Goal: Task Accomplishment & Management: Manage account settings

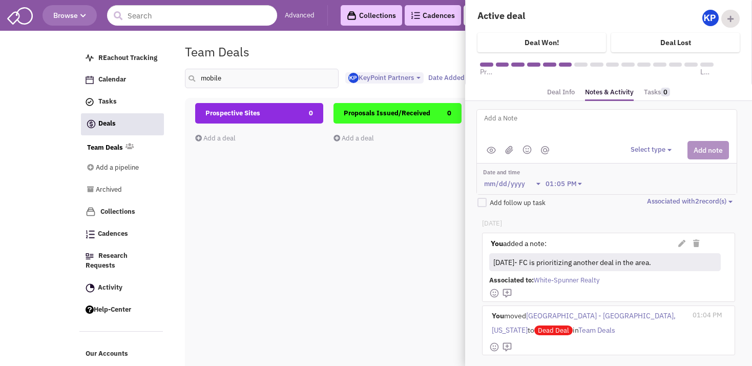
select select "1900"
select select
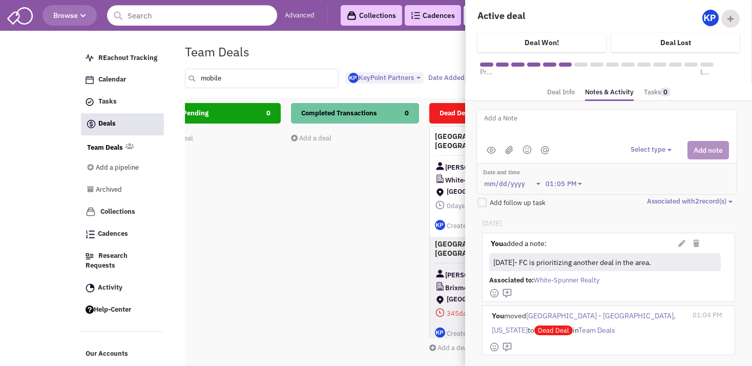
drag, startPoint x: 231, startPoint y: 73, endPoint x: 195, endPoint y: 79, distance: 36.9
click at [195, 79] on input "mobile" at bounding box center [262, 78] width 154 height 19
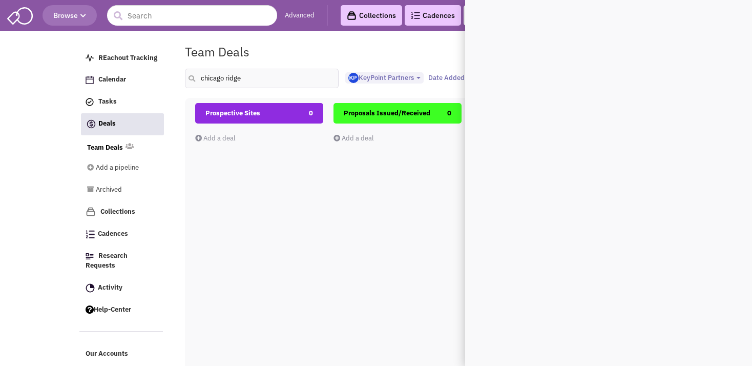
click at [297, 41] on div "Team Deals Pipeline Owner: KeyPoint Partners" at bounding box center [428, 52] width 501 height 24
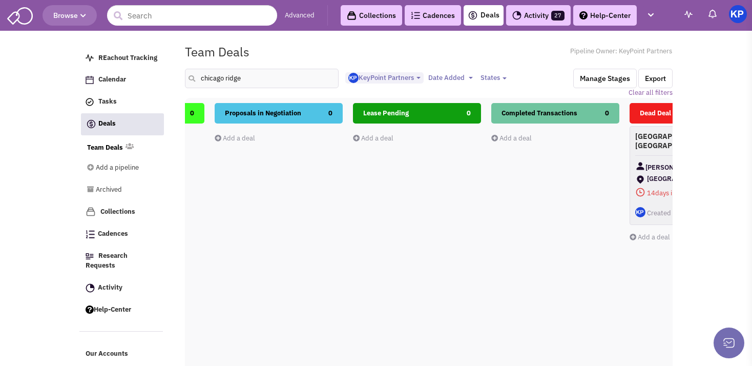
scroll to position [0, 342]
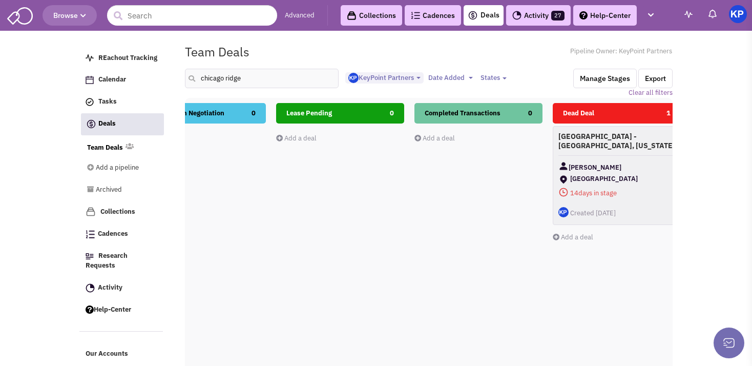
drag, startPoint x: 357, startPoint y: 179, endPoint x: 236, endPoint y: 214, distance: 126.9
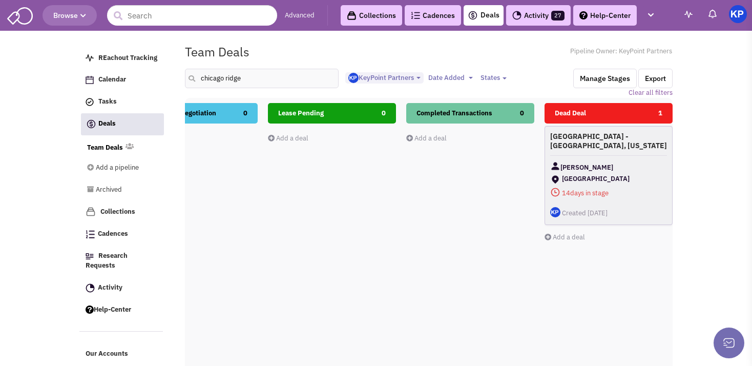
click at [624, 165] on div "[PERSON_NAME]" at bounding box center [608, 167] width 117 height 13
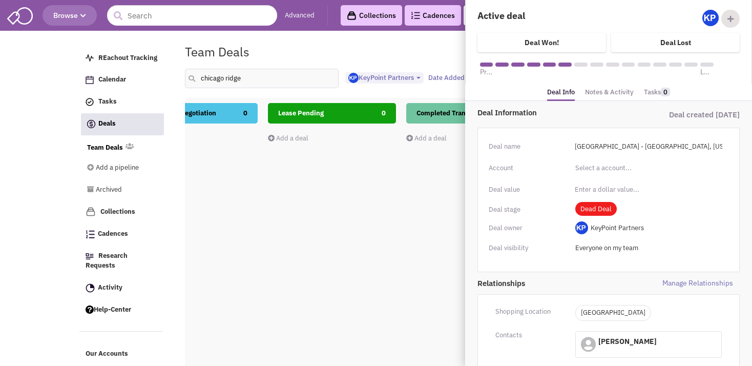
click at [619, 95] on link "Notes & Activity" at bounding box center [609, 92] width 49 height 15
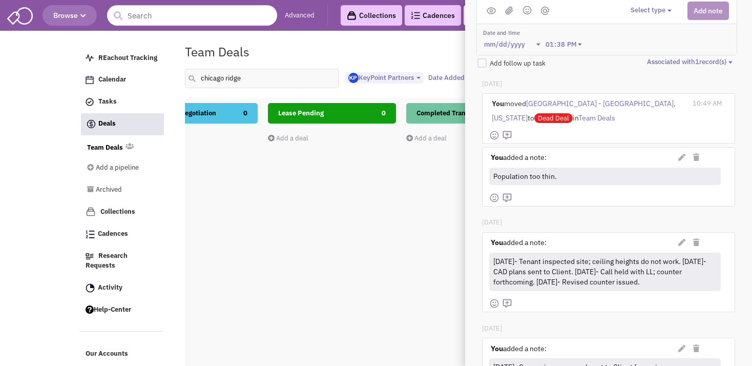
scroll to position [155, 0]
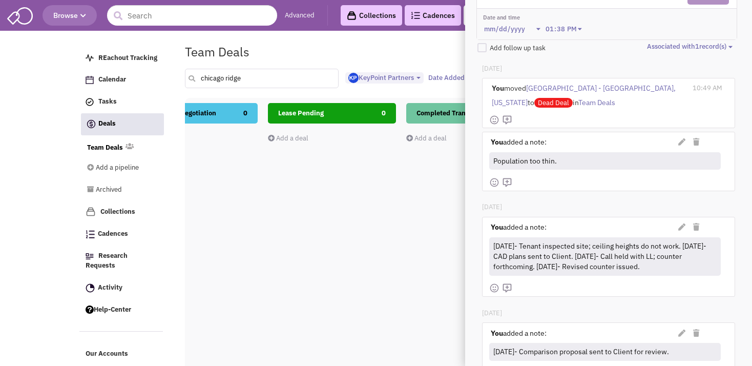
drag, startPoint x: 212, startPoint y: 83, endPoint x: 187, endPoint y: 83, distance: 25.1
click at [187, 83] on input "chicago ridge" at bounding box center [262, 78] width 154 height 19
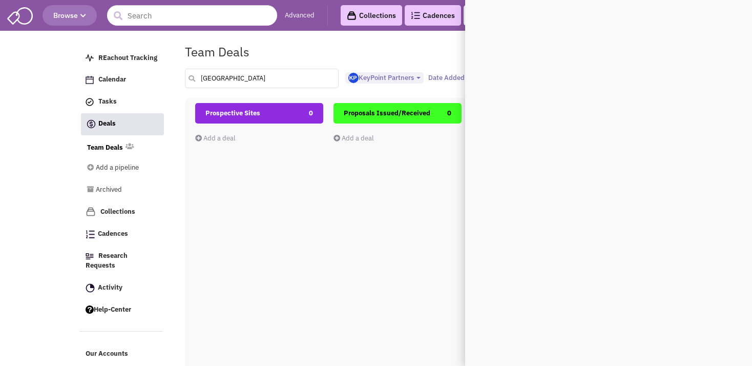
scroll to position [0, 0]
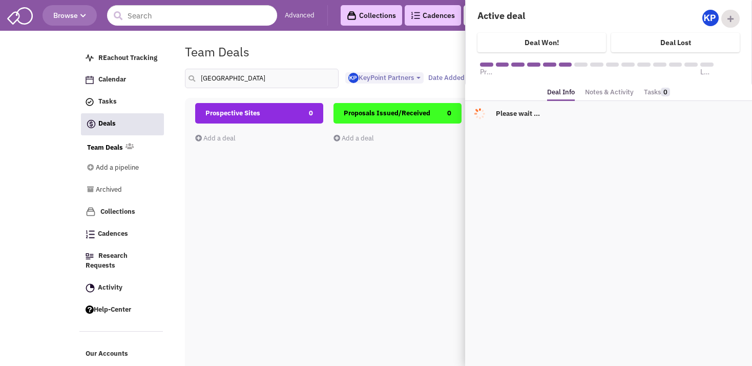
click at [398, 51] on div "Team Deals Pipeline Owner: KeyPoint Partners" at bounding box center [428, 52] width 501 height 24
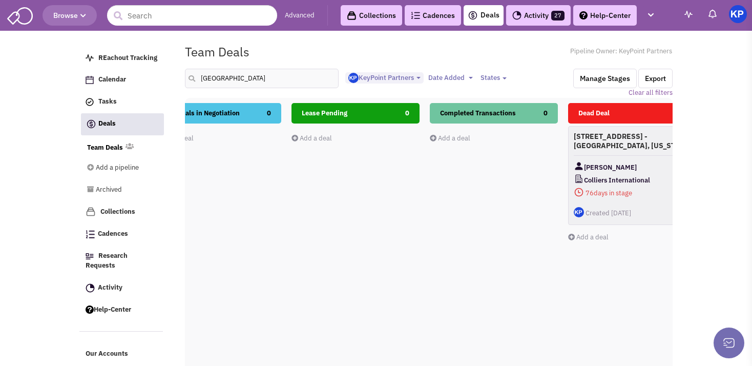
drag, startPoint x: 475, startPoint y: 194, endPoint x: 318, endPoint y: 227, distance: 160.7
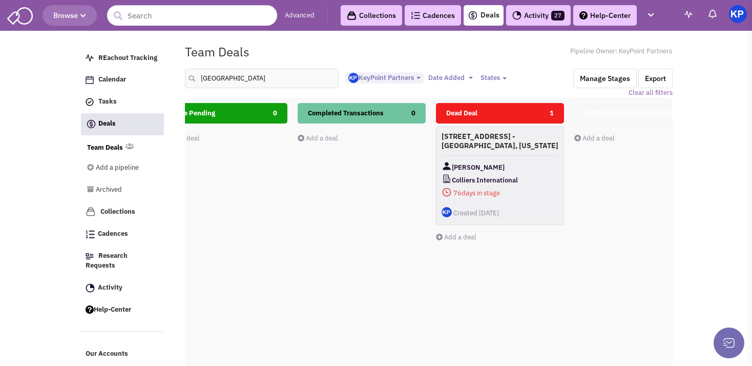
scroll to position [0, 533]
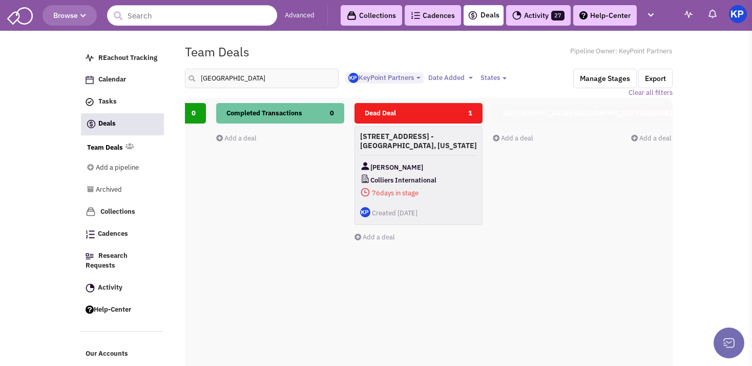
drag, startPoint x: 428, startPoint y: 200, endPoint x: 340, endPoint y: 215, distance: 89.8
click at [340, 215] on div "Completed Transactions 0 Add a deal Total: $ 0" at bounding box center [280, 285] width 128 height 364
click at [425, 146] on h4 "[STREET_ADDRESS] - [GEOGRAPHIC_DATA], [US_STATE]" at bounding box center [417, 141] width 117 height 18
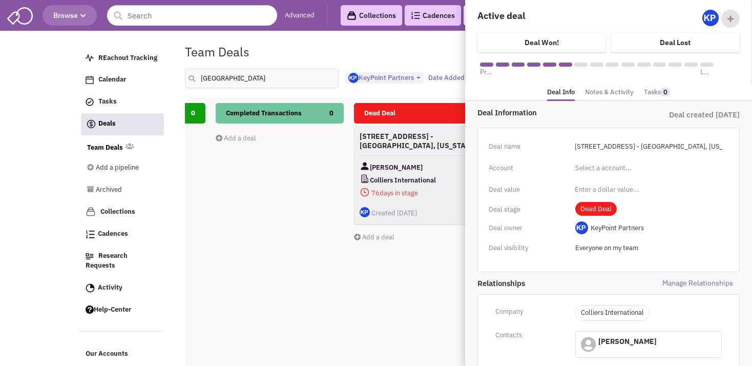
click at [608, 91] on link "Notes & Activity" at bounding box center [609, 92] width 49 height 15
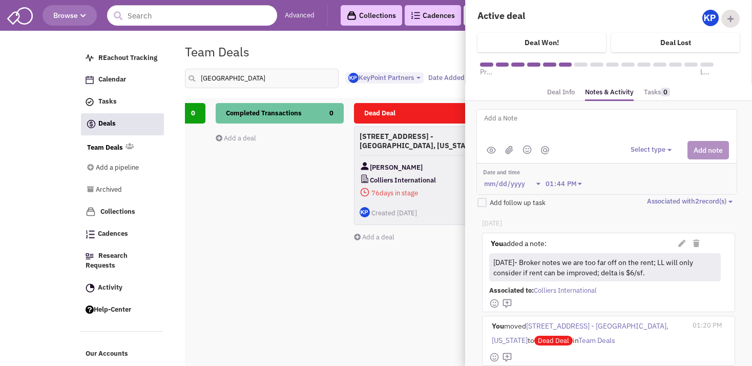
click at [59, 202] on body "Browse Advanced Collections Cadences 0 Deals Activity 27 Help-Center Calendar" at bounding box center [376, 238] width 752 height 477
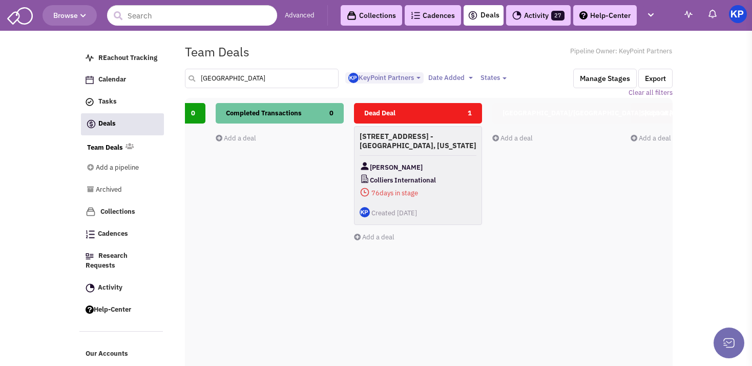
drag, startPoint x: 247, startPoint y: 79, endPoint x: 192, endPoint y: 79, distance: 55.8
click at [192, 79] on input "[GEOGRAPHIC_DATA]" at bounding box center [262, 78] width 154 height 19
type input "[GEOGRAPHIC_DATA]"
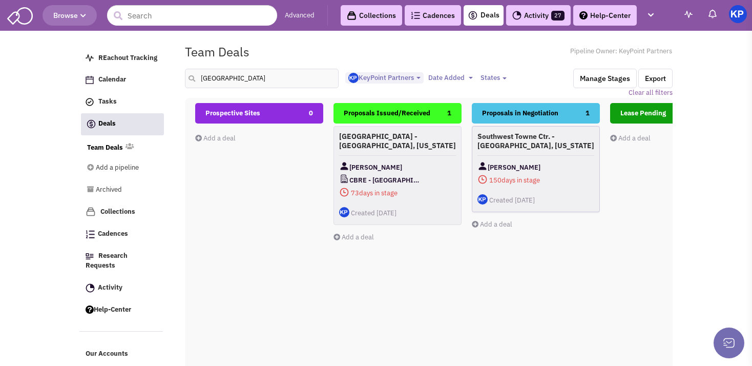
click at [539, 146] on h4 "Southwest Towne Ctr. - [GEOGRAPHIC_DATA], [US_STATE]" at bounding box center [535, 141] width 117 height 18
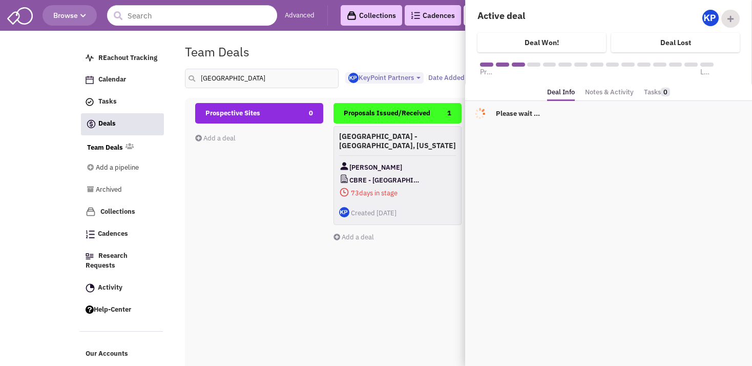
click at [606, 95] on link "Notes & Activity" at bounding box center [609, 92] width 49 height 15
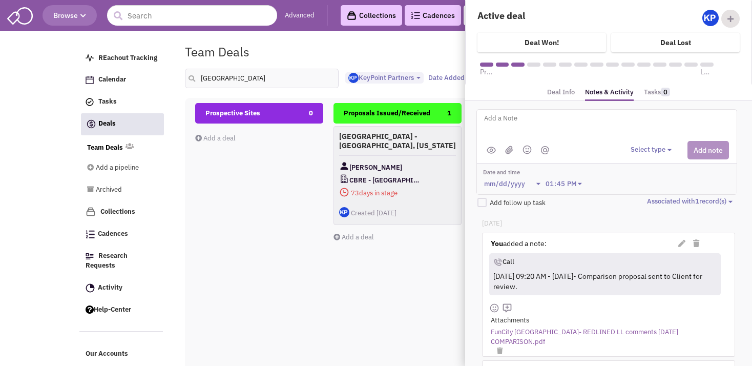
click at [565, 122] on textarea at bounding box center [609, 126] width 253 height 28
click at [599, 122] on textarea at bounding box center [609, 126] width 253 height 28
click at [305, 276] on div "Prospective Sites 0 Add a deal Total: $ 0" at bounding box center [259, 285] width 128 height 364
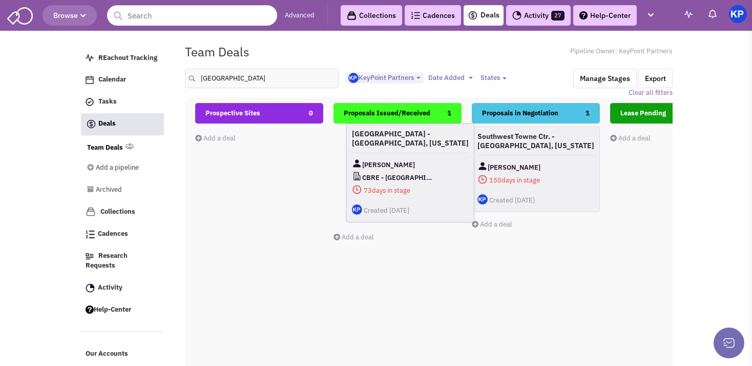
click at [405, 160] on div "[PERSON_NAME]" at bounding box center [410, 164] width 117 height 13
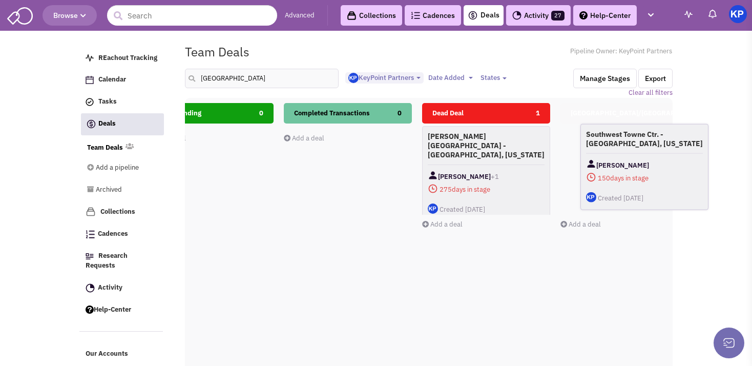
scroll to position [0, 498]
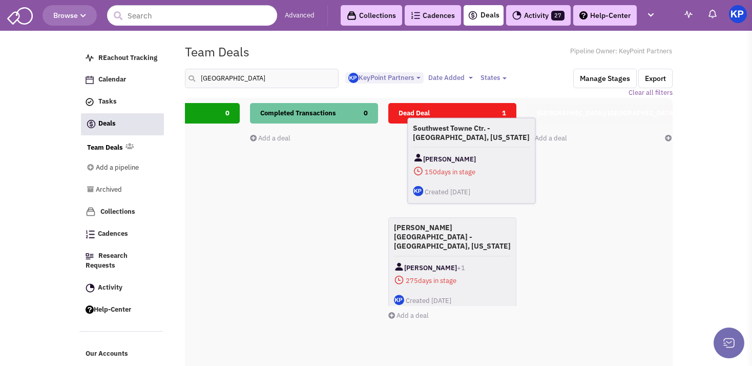
drag, startPoint x: 532, startPoint y: 155, endPoint x: 462, endPoint y: 149, distance: 70.0
click at [463, 149] on div "Southwest Towne Ctr. - [GEOGRAPHIC_DATA], [US_STATE] [PERSON_NAME] 150 days in …" at bounding box center [471, 161] width 128 height 86
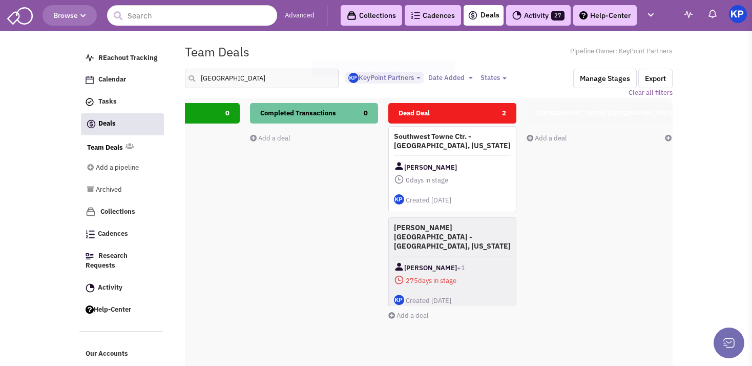
click at [462, 149] on h4 "Southwest Towne Ctr. - [GEOGRAPHIC_DATA], [US_STATE]" at bounding box center [452, 141] width 117 height 18
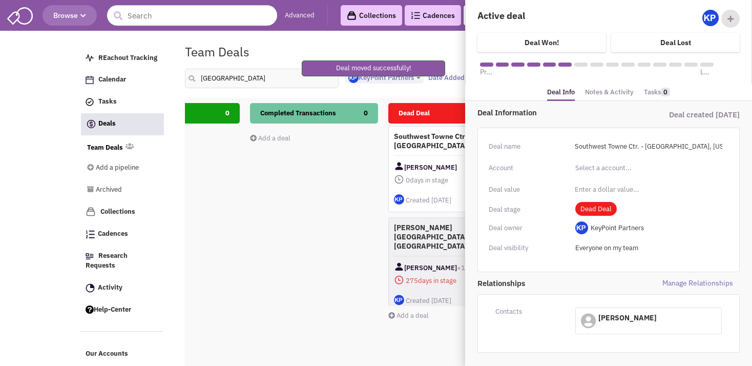
click at [601, 93] on link "Notes & Activity" at bounding box center [609, 92] width 49 height 15
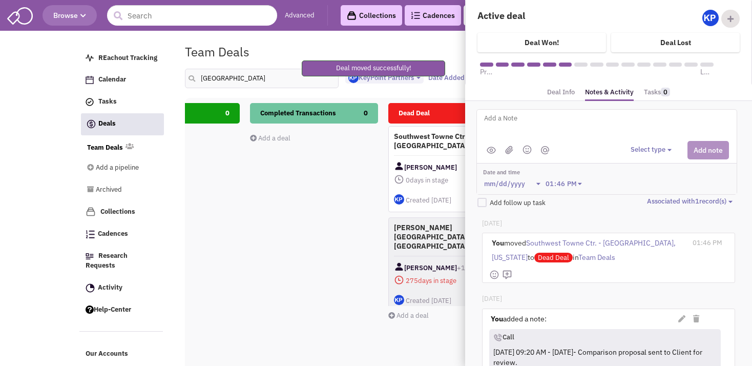
click at [575, 130] on textarea at bounding box center [609, 126] width 253 height 28
type textarea "8"
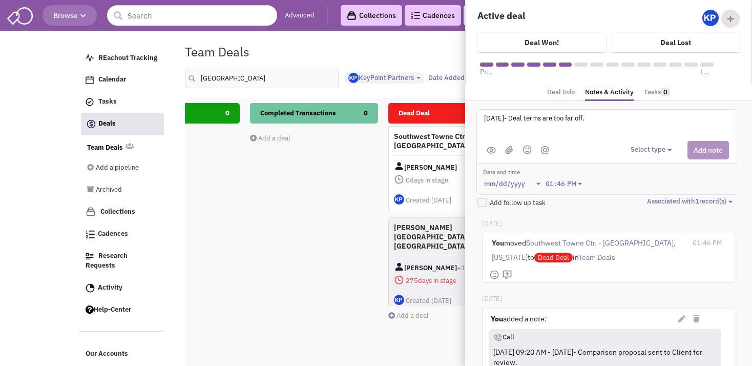
type textarea "[DATE]- Deal terms are too far off."
click at [634, 151] on button "Select type" at bounding box center [652, 150] width 44 height 10
click at [652, 195] on div "Log a note" at bounding box center [645, 199] width 25 height 10
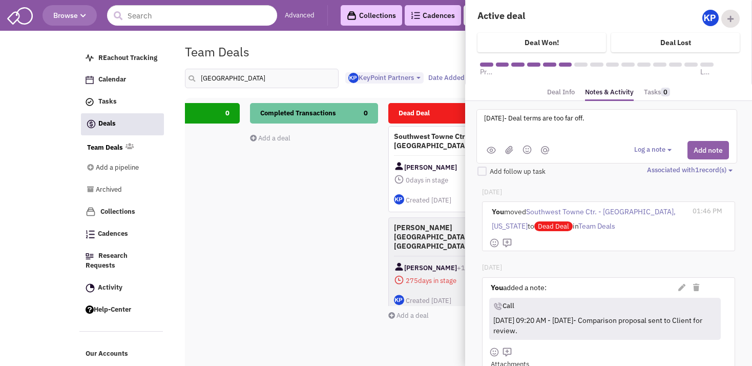
click at [688, 150] on button "Add note" at bounding box center [707, 150] width 41 height 18
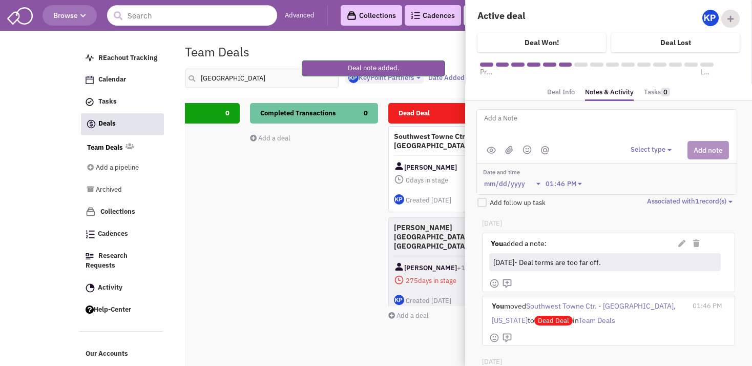
click at [260, 316] on div "Completed Transactions 0 Add a deal Total: $ 0" at bounding box center [314, 285] width 128 height 364
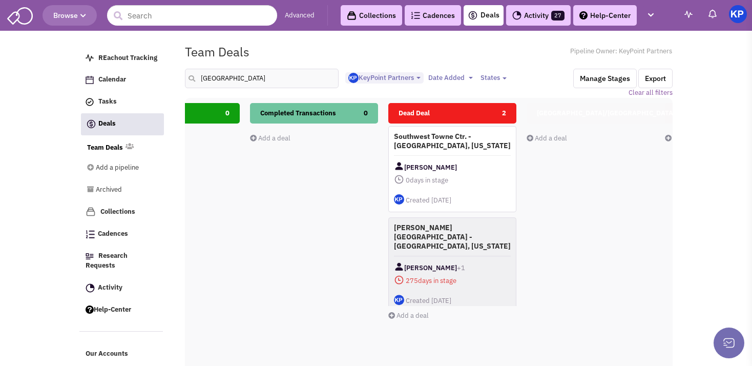
click at [24, 165] on body "Browse Advanced Collections Cadences 0 Deals Activity 27 Help-Center Calendar" at bounding box center [376, 238] width 752 height 477
drag, startPoint x: 215, startPoint y: 80, endPoint x: 200, endPoint y: 81, distance: 14.9
click at [200, 81] on input "[GEOGRAPHIC_DATA]" at bounding box center [262, 78] width 154 height 19
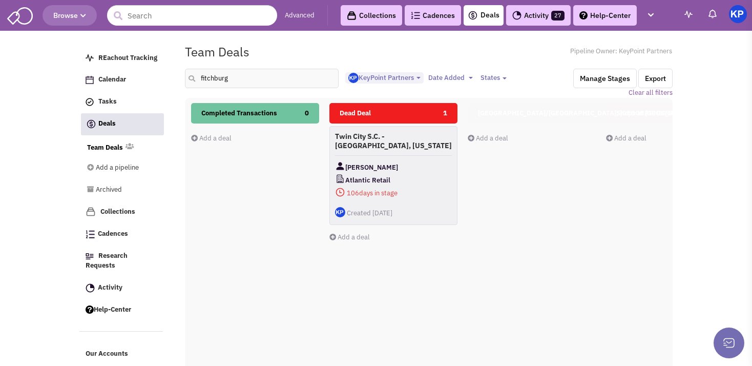
drag, startPoint x: 405, startPoint y: 191, endPoint x: 169, endPoint y: 235, distance: 240.1
click at [163, 238] on div "Prospective Sites 0 Add a deal Total: $ 0 Proposals Issued/Received 0 Add a dea…" at bounding box center [670, 282] width 2074 height 358
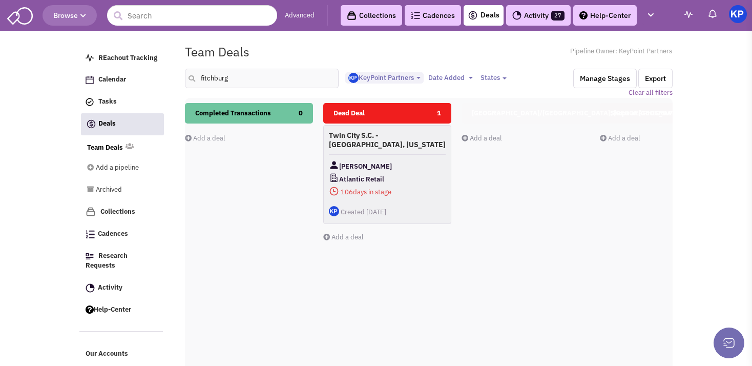
click at [418, 161] on div "[PERSON_NAME]" at bounding box center [387, 166] width 117 height 13
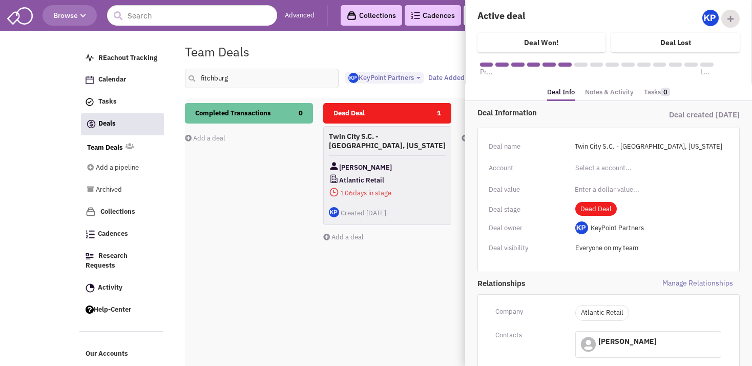
click at [614, 98] on link "Notes & Activity" at bounding box center [609, 92] width 49 height 15
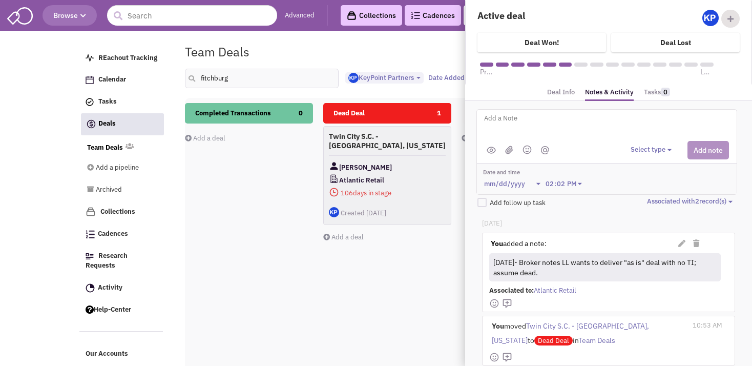
click at [252, 182] on div "Completed Transactions 0 Add a deal Total: $ 0" at bounding box center [249, 285] width 128 height 364
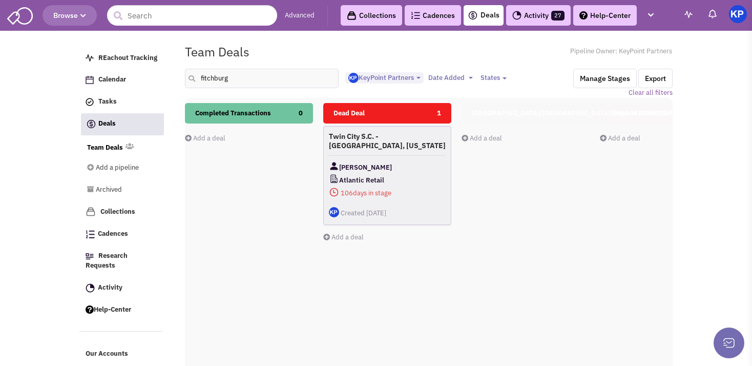
click at [385, 150] on div "Twin City S.C. - [GEOGRAPHIC_DATA], [US_STATE] [PERSON_NAME] Atlantic Retail 10…" at bounding box center [387, 175] width 128 height 99
click at [409, 142] on h4 "Twin City S.C. - [GEOGRAPHIC_DATA], [US_STATE]" at bounding box center [387, 141] width 117 height 18
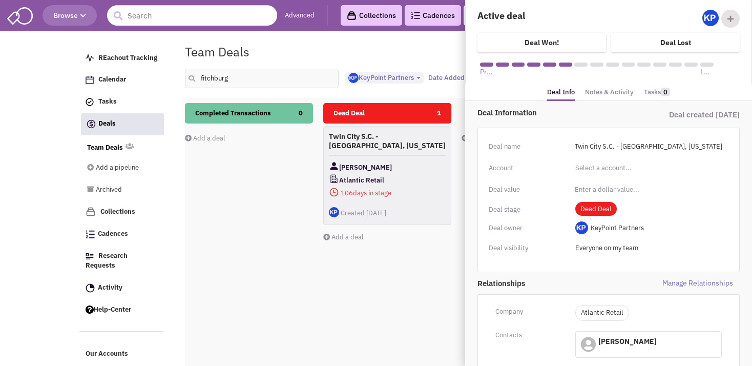
click at [600, 96] on link "Notes & Activity" at bounding box center [609, 92] width 49 height 15
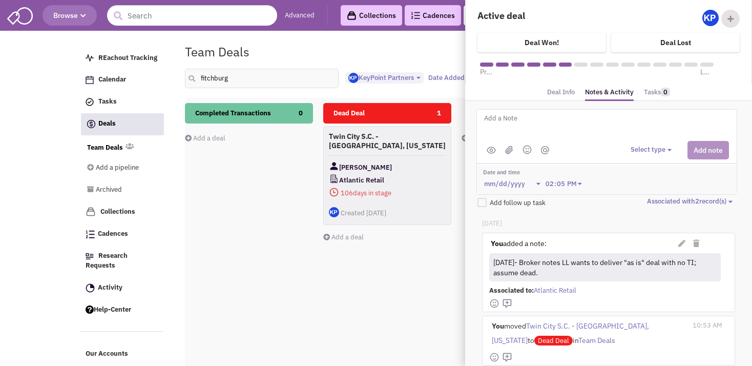
click at [549, 15] on h4 "Active deal" at bounding box center [539, 16] width 124 height 12
click at [551, 20] on h4 "Active deal" at bounding box center [539, 16] width 124 height 12
drag, startPoint x: 200, startPoint y: 82, endPoint x: 183, endPoint y: 82, distance: 17.4
click at [185, 82] on input "fitchburg" at bounding box center [262, 78] width 154 height 19
type input "flint"
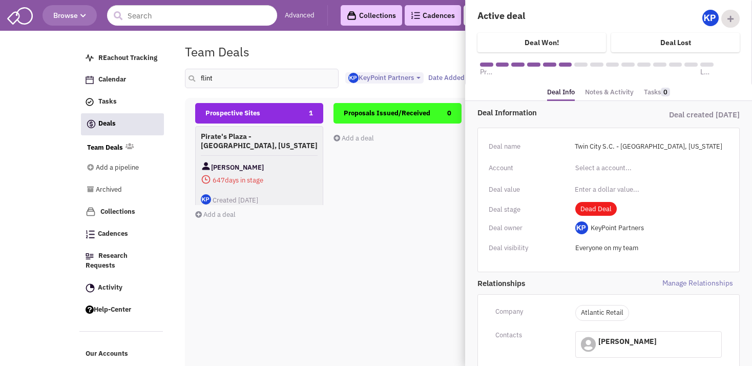
click at [414, 192] on div "Proposals Issued/Received 0 Add a deal Total: $ 0" at bounding box center [397, 285] width 128 height 364
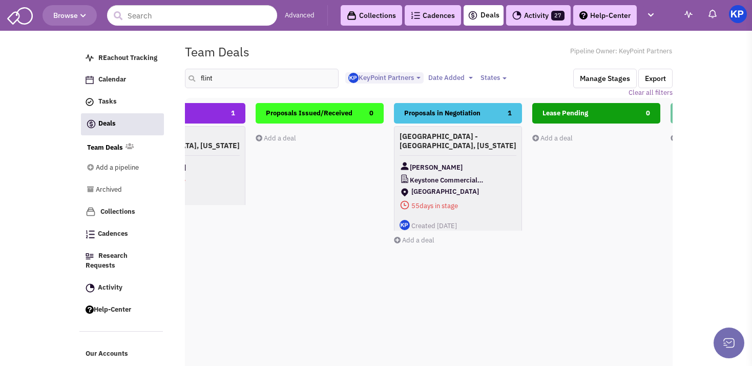
scroll to position [0, 80]
drag, startPoint x: 411, startPoint y: 192, endPoint x: 371, endPoint y: 191, distance: 40.0
click at [371, 191] on div "Proposals Issued/Received 0 Add a deal Total: $ 0" at bounding box center [317, 285] width 128 height 364
click at [473, 146] on div "[GEOGRAPHIC_DATA] - [GEOGRAPHIC_DATA], [US_STATE] [PERSON_NAME] Keystone Commer…" at bounding box center [456, 182] width 128 height 112
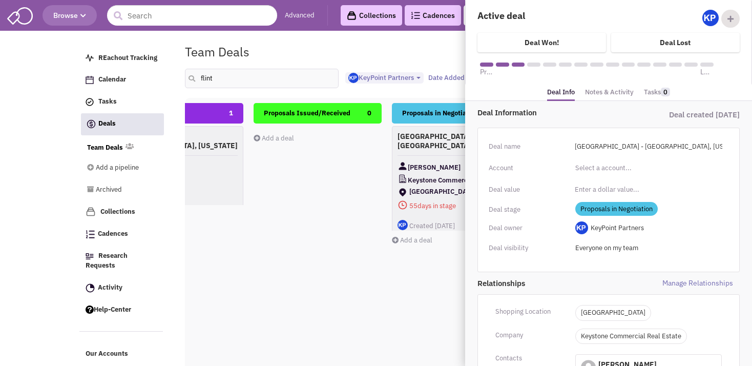
click at [605, 89] on link "Notes & Activity" at bounding box center [609, 92] width 49 height 15
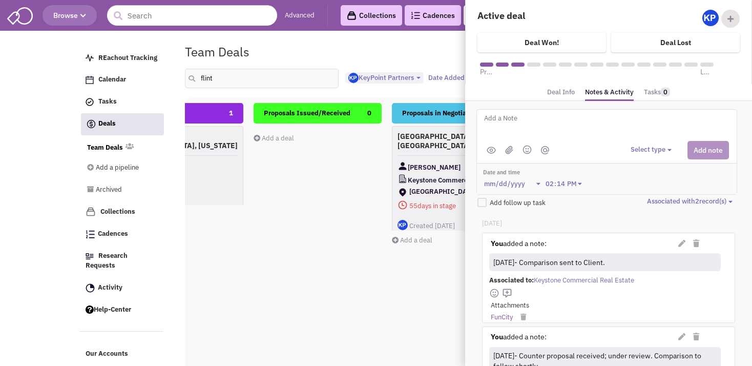
click at [544, 126] on textarea at bounding box center [609, 126] width 253 height 28
paste textarea "[DATE]- Advised Broker that Tenant requires free rent in lieu of TI; awaiting f…"
click at [632, 148] on button "Select type" at bounding box center [652, 150] width 44 height 10
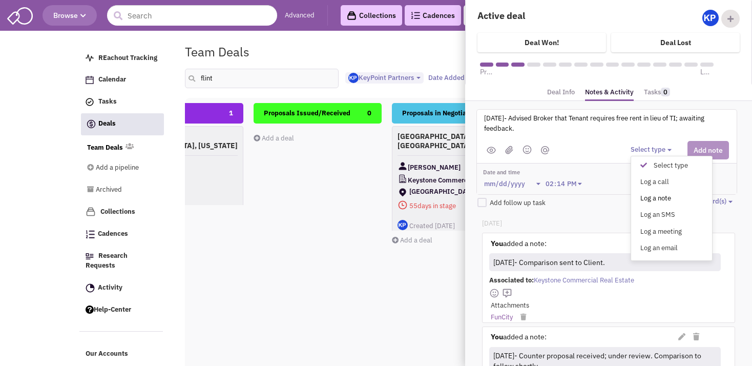
click at [638, 194] on div "Log a note" at bounding box center [645, 199] width 25 height 10
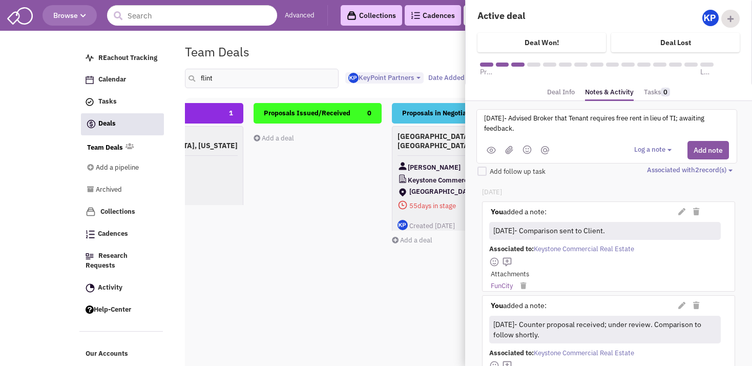
click at [484, 118] on textarea "[DATE]- Advised Broker that Tenant requires free rent in lieu of TI; awaiting f…" at bounding box center [609, 126] width 253 height 28
click at [624, 119] on textarea "[DATE]- No response to date; assuming dead. [DATE]- Advised Broker that Tenant …" at bounding box center [609, 126] width 253 height 28
type textarea "[DATE]- No response to date; assuming dead. [DATE]- Advised Broker that Tenant …"
click at [646, 150] on button "Log a note" at bounding box center [654, 150] width 40 height 10
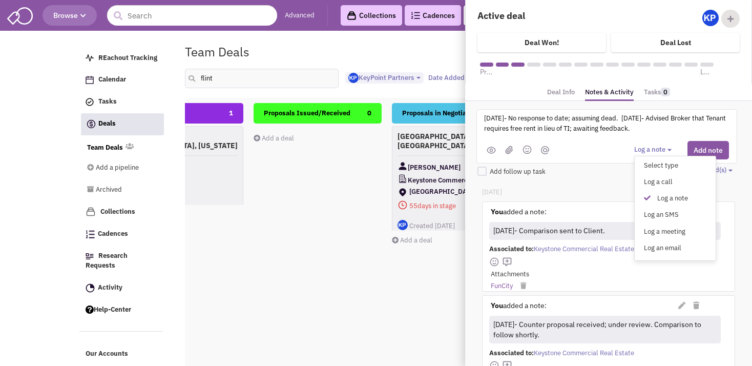
click at [654, 183] on div "Log a call" at bounding box center [649, 182] width 25 height 10
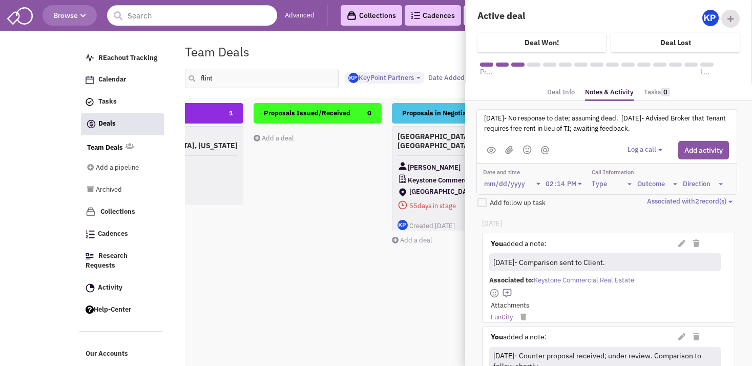
click at [640, 151] on button "Log a call" at bounding box center [646, 150] width 38 height 10
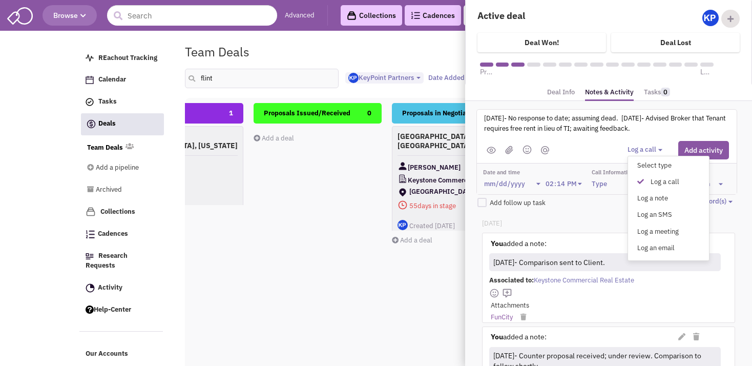
drag, startPoint x: 649, startPoint y: 192, endPoint x: 650, endPoint y: 187, distance: 5.2
click at [649, 194] on div "Log a note" at bounding box center [642, 199] width 25 height 10
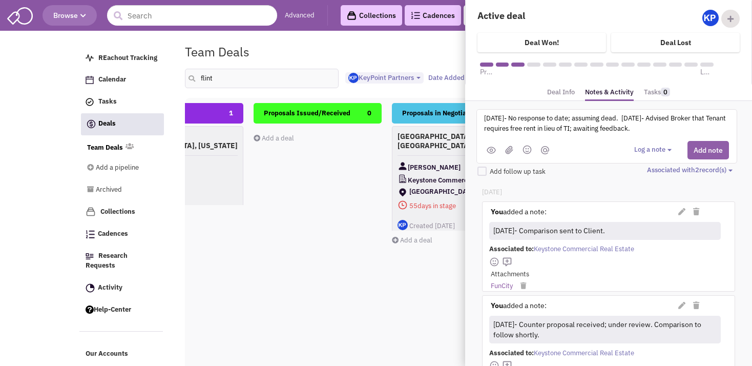
click at [690, 146] on button "Add note" at bounding box center [707, 150] width 41 height 18
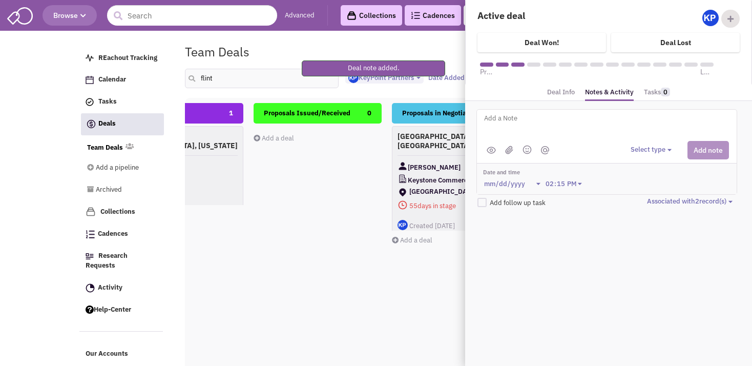
click at [353, 215] on div "Proposals Issued/Received 0 Add a deal Total: $ 0" at bounding box center [317, 285] width 128 height 364
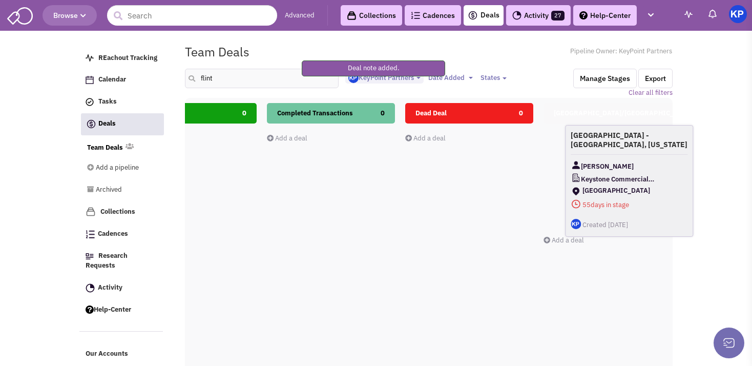
scroll to position [0, 481]
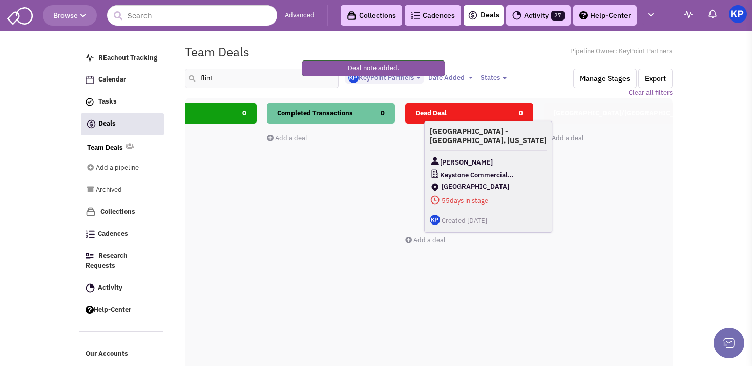
drag, startPoint x: 462, startPoint y: 155, endPoint x: 468, endPoint y: 150, distance: 7.2
click at [468, 156] on span "[PERSON_NAME]" at bounding box center [466, 162] width 53 height 13
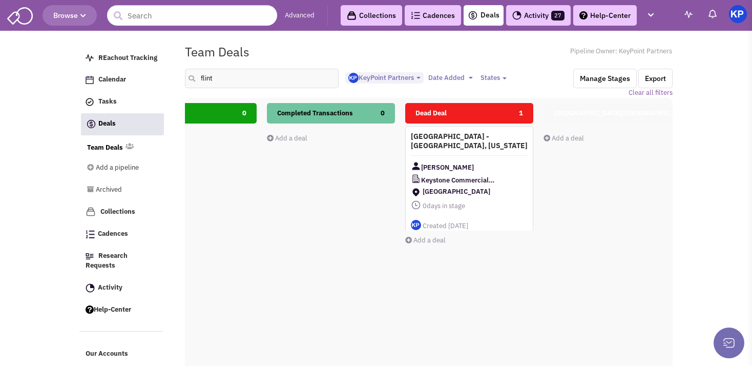
click at [540, 245] on div "Prospective Sites 1 [GEOGRAPHIC_DATA] - [GEOGRAPHIC_DATA], [US_STATE] [PERSON_N…" at bounding box center [746, 282] width 2074 height 358
click at [198, 78] on input "flint" at bounding box center [262, 78] width 154 height 19
type input "aurora"
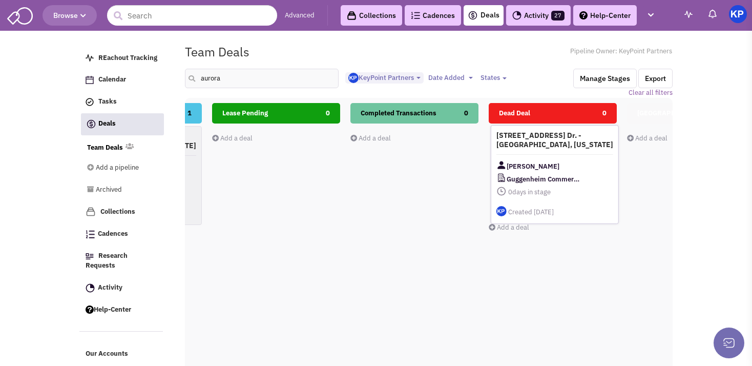
scroll to position [0, 399]
drag, startPoint x: 266, startPoint y: 166, endPoint x: 559, endPoint y: 166, distance: 292.9
click at [559, 166] on div "[PERSON_NAME] Guggenheim Commercial Real Estate Group" at bounding box center [552, 172] width 117 height 26
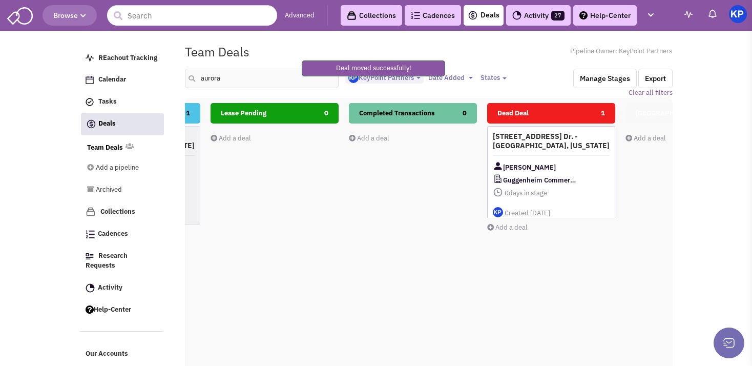
click at [562, 149] on div "[STREET_ADDRESS] Dr. - [GEOGRAPHIC_DATA], [US_STATE] [PERSON_NAME] Guggenheim C…" at bounding box center [551, 175] width 128 height 99
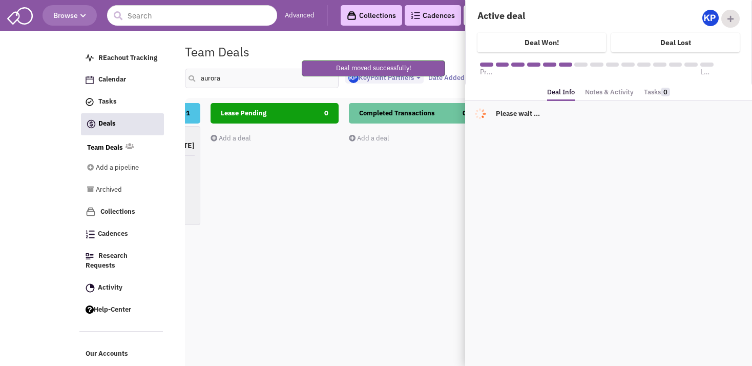
click at [605, 89] on link "Notes & Activity" at bounding box center [609, 92] width 49 height 15
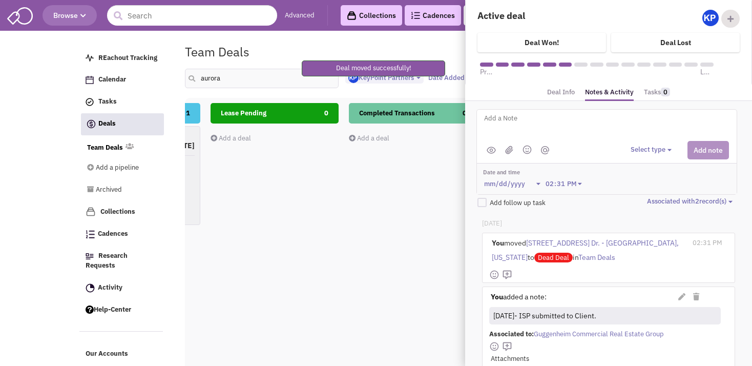
click at [561, 124] on textarea at bounding box center [609, 126] width 253 height 28
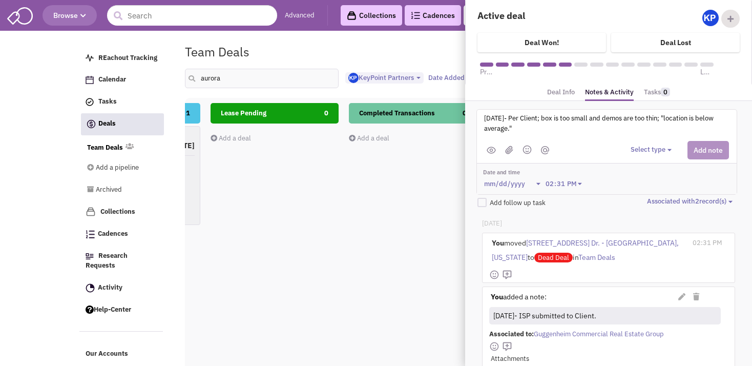
type textarea "[DATE]- Per Client; box is too small and demos are too thin; "location is below…"
click at [647, 148] on button "Select type" at bounding box center [652, 150] width 44 height 10
click at [642, 196] on div "Log a note" at bounding box center [645, 199] width 25 height 10
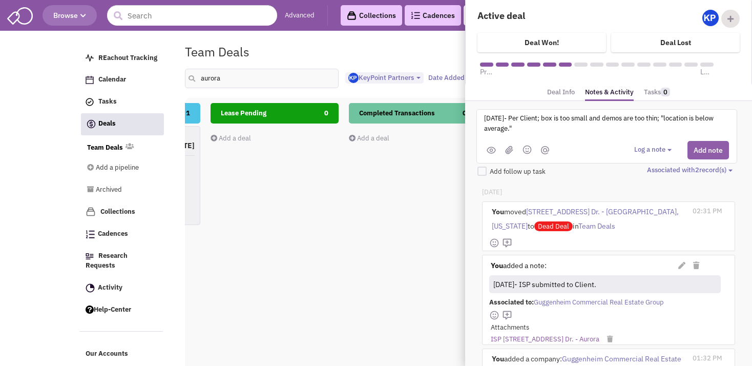
click at [687, 149] on button "Add note" at bounding box center [707, 150] width 41 height 18
